Goal: Find specific page/section: Find specific page/section

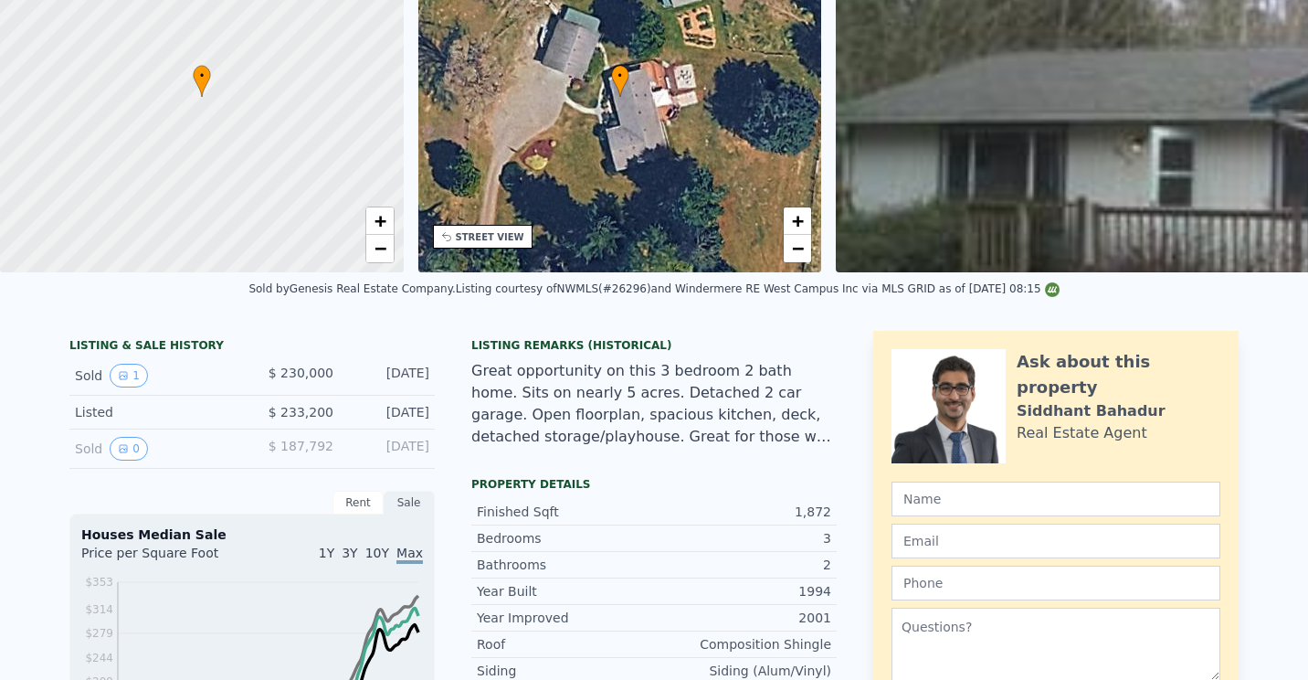
scroll to position [6, 0]
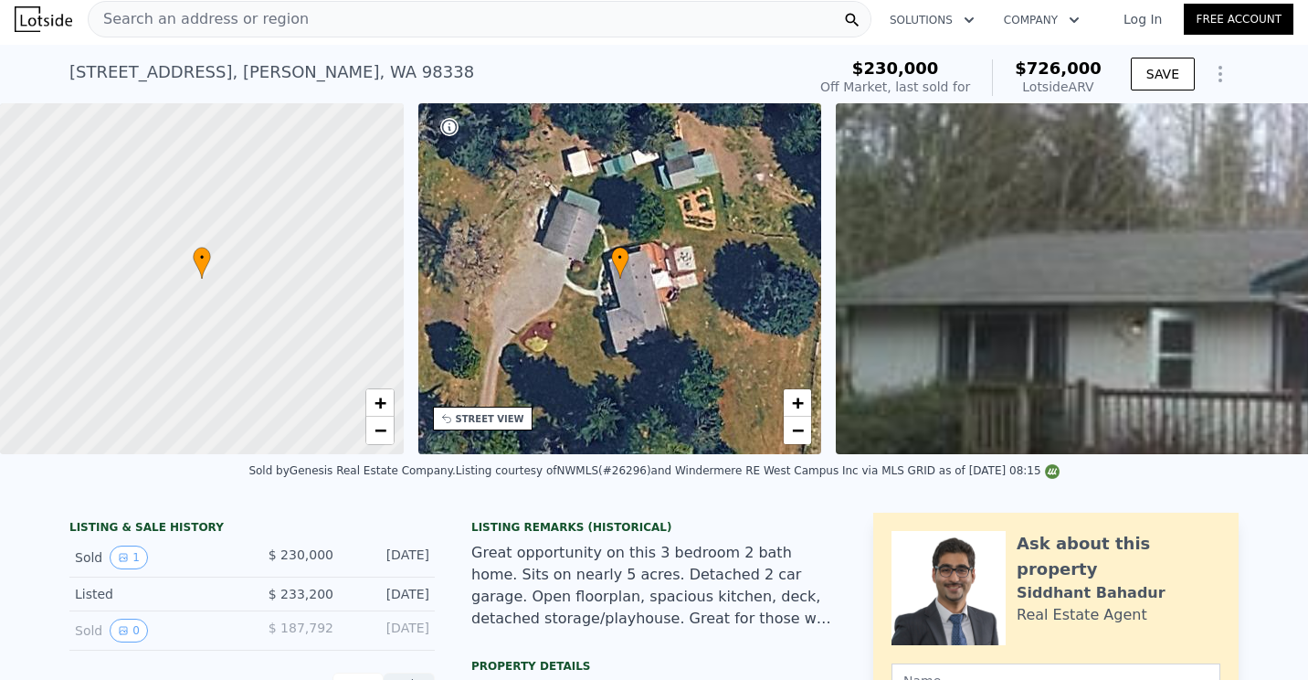
click at [310, 16] on div "Search an address or region" at bounding box center [480, 19] width 784 height 37
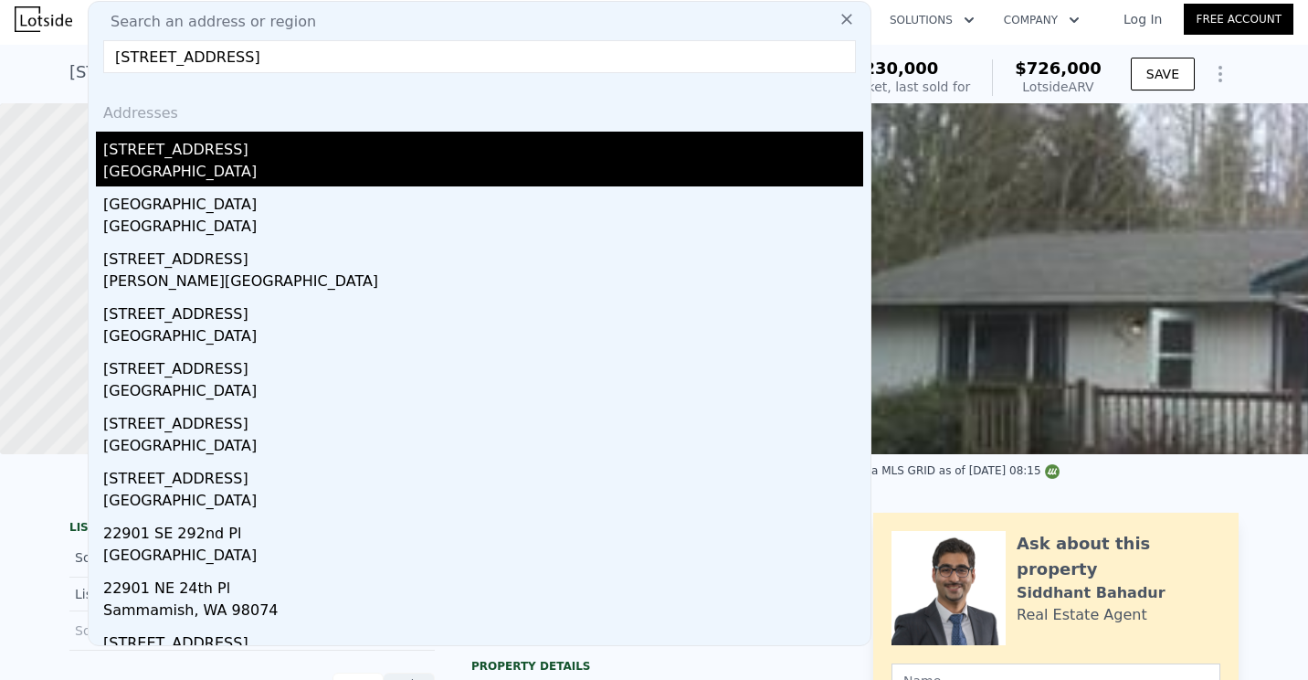
type input "[STREET_ADDRESS]"
click at [167, 150] on div "[STREET_ADDRESS]" at bounding box center [483, 146] width 760 height 29
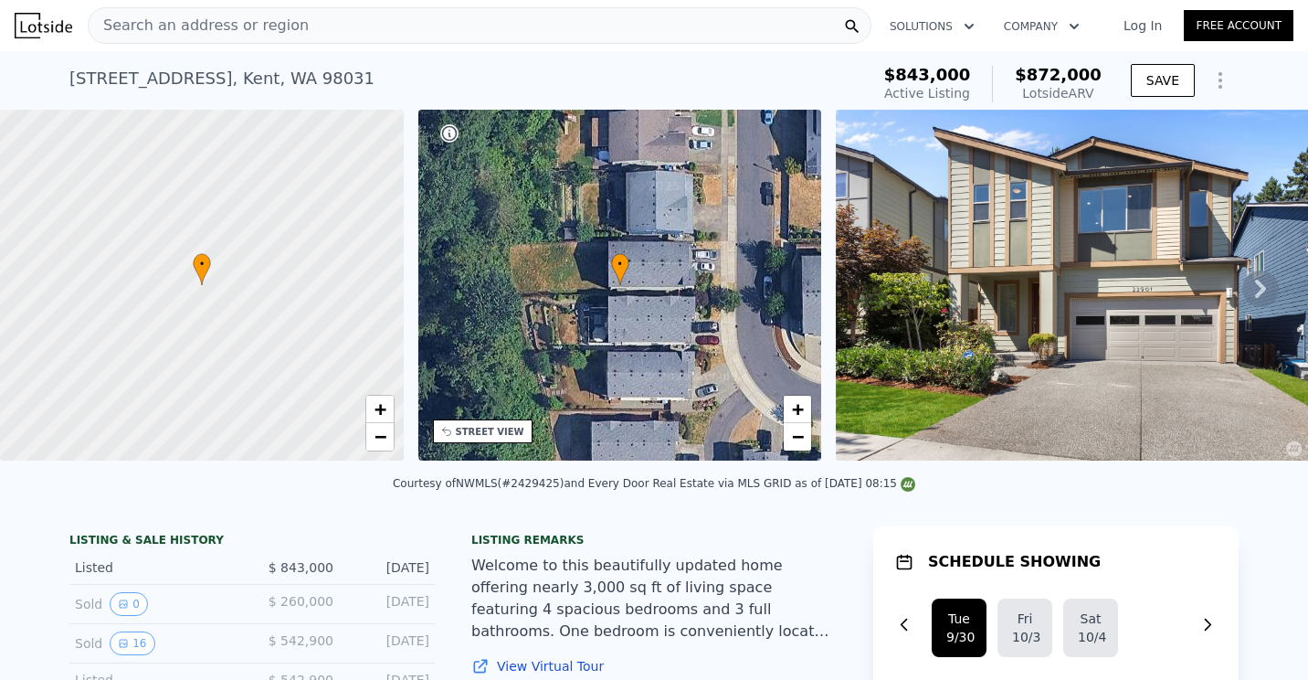
click at [209, 11] on div "Search an address or region" at bounding box center [199, 25] width 220 height 35
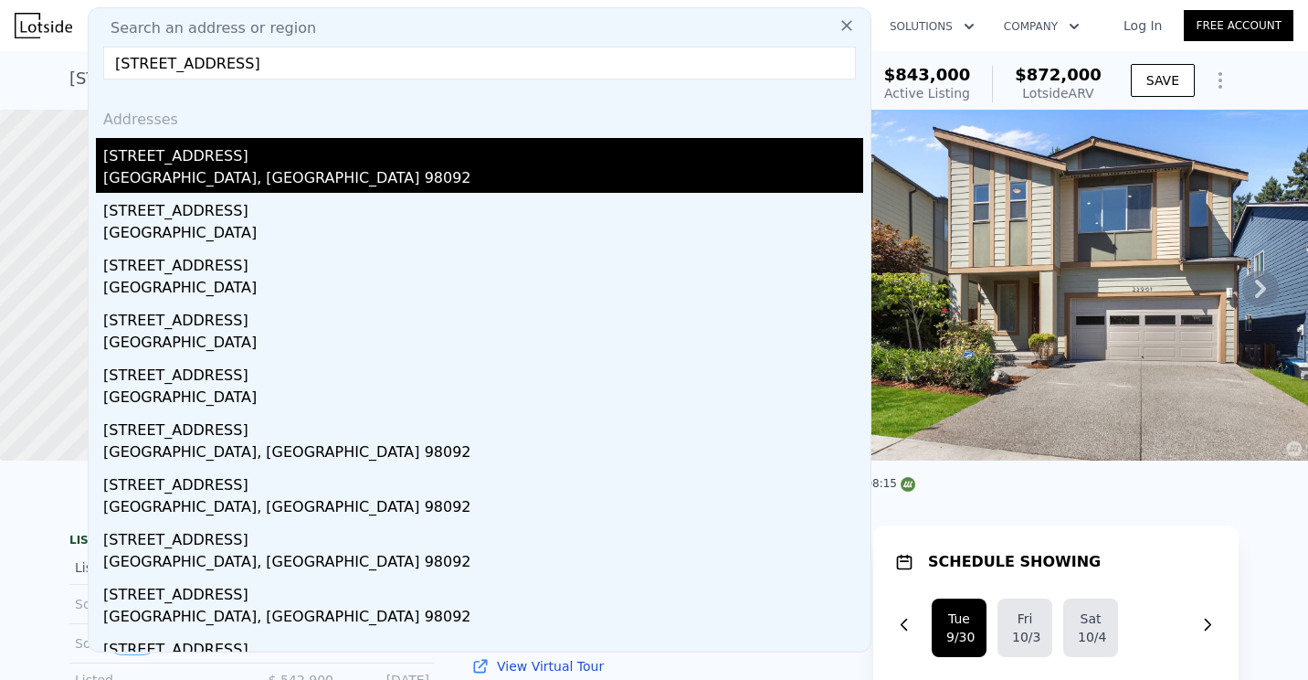
type input "[STREET_ADDRESS]"
click at [168, 161] on div "[STREET_ADDRESS]" at bounding box center [483, 152] width 760 height 29
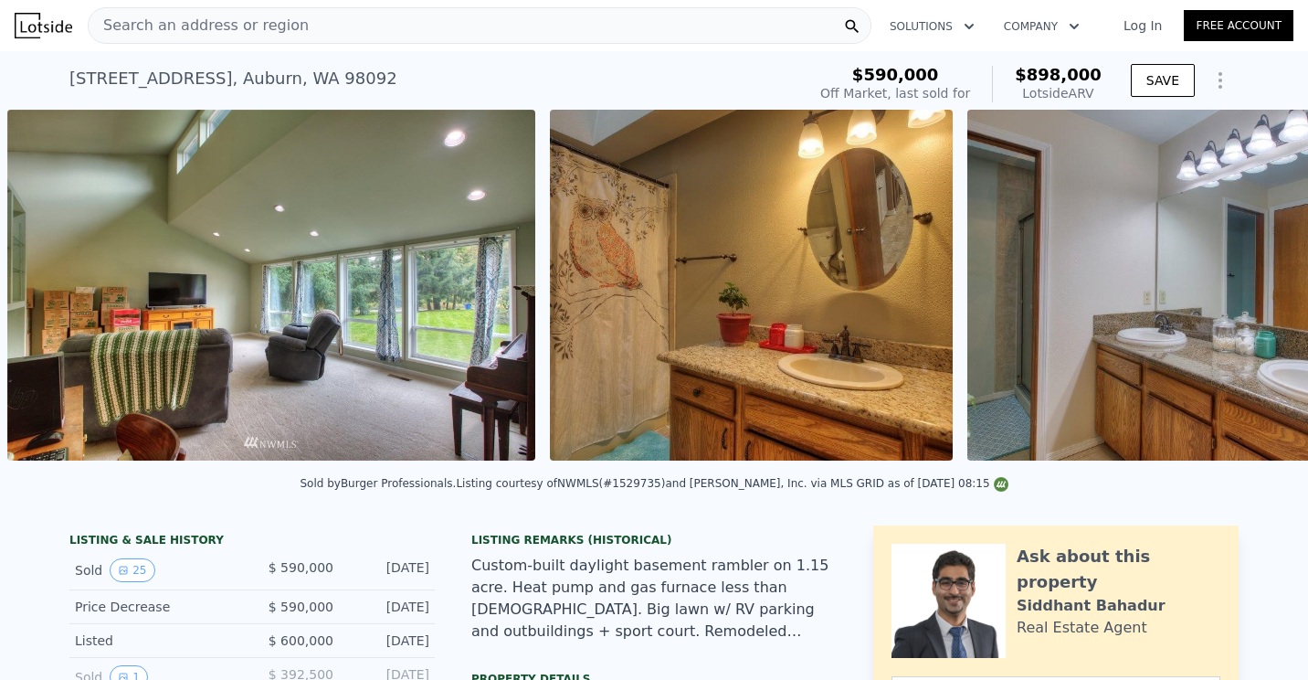
scroll to position [0, 12541]
